Goal: Information Seeking & Learning: Learn about a topic

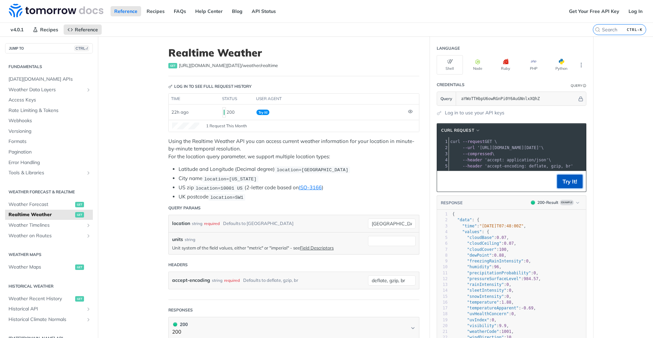
click at [564, 187] on button "Try It!" at bounding box center [570, 181] width 26 height 14
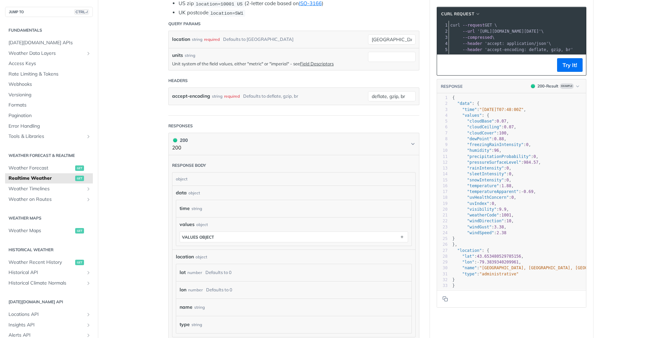
scroll to position [204, 0]
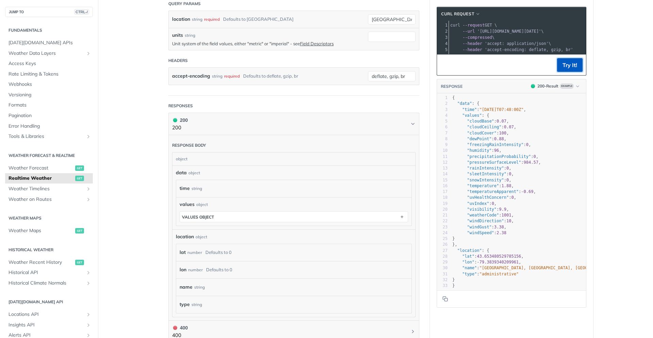
click at [567, 71] on button "Try It!" at bounding box center [570, 65] width 26 height 14
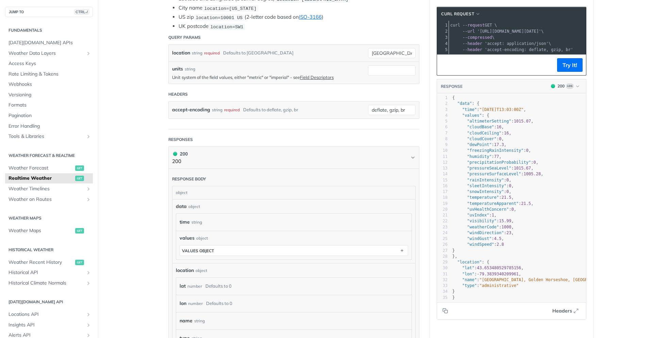
scroll to position [163, 0]
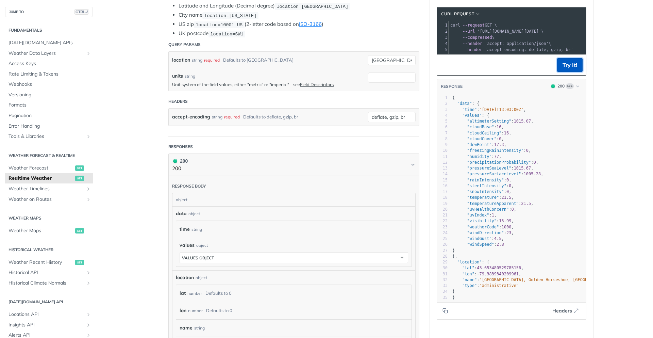
click at [566, 72] on button "Try It!" at bounding box center [570, 65] width 26 height 14
click at [26, 189] on span "Weather Timelines" at bounding box center [46, 188] width 75 height 7
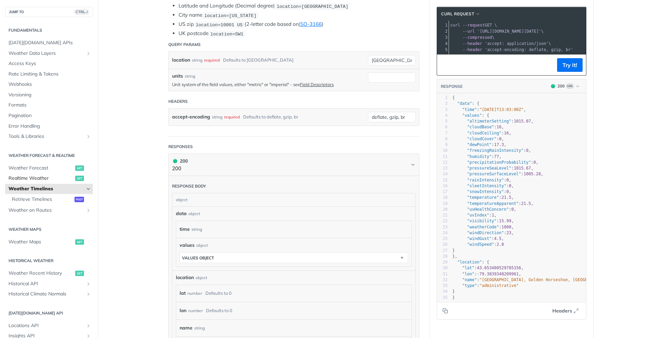
click at [35, 181] on span "Realtime Weather" at bounding box center [41, 178] width 65 height 7
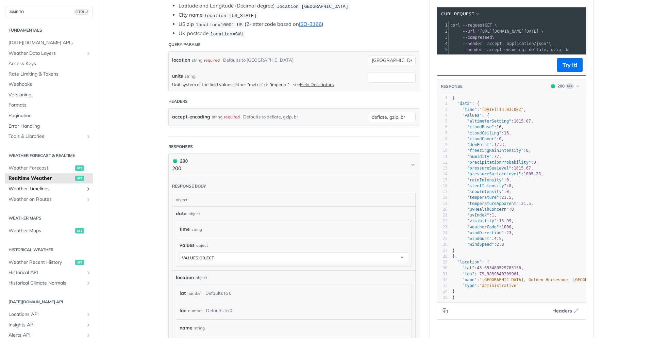
click at [33, 187] on span "Weather Timelines" at bounding box center [46, 188] width 75 height 7
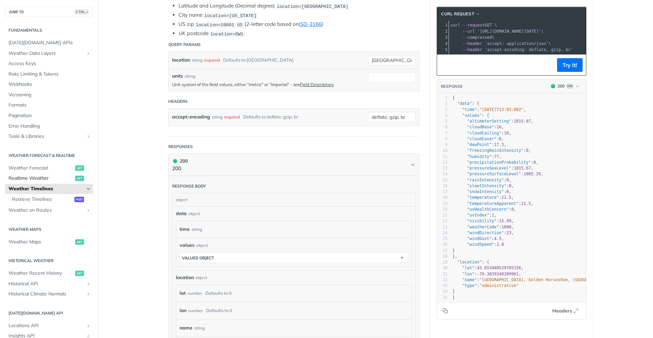
click at [38, 177] on span "Realtime Weather" at bounding box center [41, 178] width 65 height 7
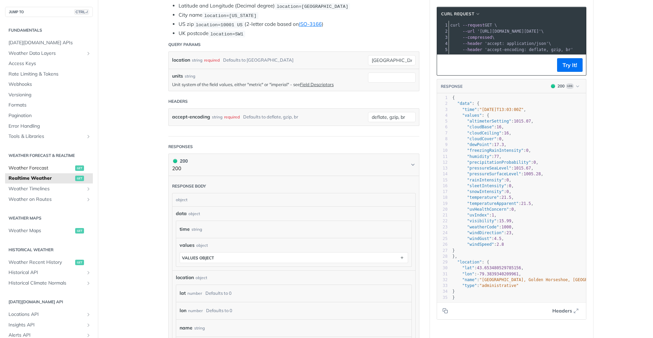
click at [44, 163] on link "Weather Forecast get" at bounding box center [49, 168] width 88 height 10
click at [29, 85] on span "Webhooks" at bounding box center [50, 84] width 83 height 7
click at [35, 73] on span "Rate Limiting & Tokens" at bounding box center [50, 74] width 83 height 7
click at [26, 100] on ul "[DATE][DOMAIN_NAME] APIs Weather Data Layers Core Probabilistic Forecasting Wea…" at bounding box center [49, 89] width 88 height 104
click at [21, 113] on span "Pagination" at bounding box center [50, 115] width 83 height 7
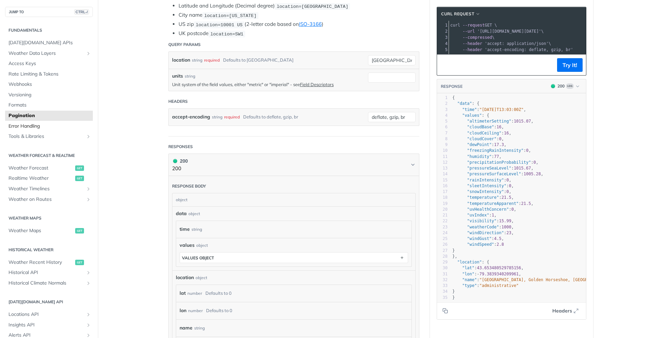
click at [19, 127] on span "Error Handling" at bounding box center [50, 126] width 83 height 7
click at [28, 107] on span "Formats" at bounding box center [50, 105] width 83 height 7
click at [32, 43] on span "[DATE][DOMAIN_NAME] APIs" at bounding box center [50, 42] width 83 height 7
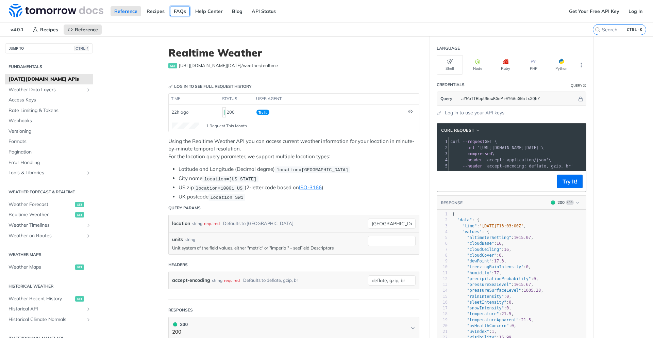
click at [179, 9] on link "FAQs" at bounding box center [180, 11] width 20 height 10
